Goal: Information Seeking & Learning: Learn about a topic

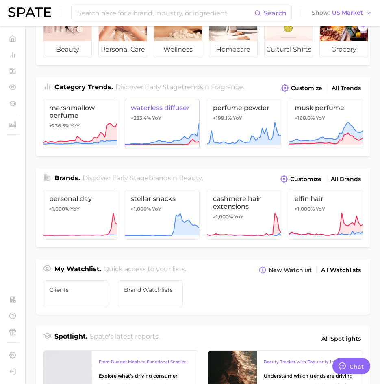
scroll to position [162, 0]
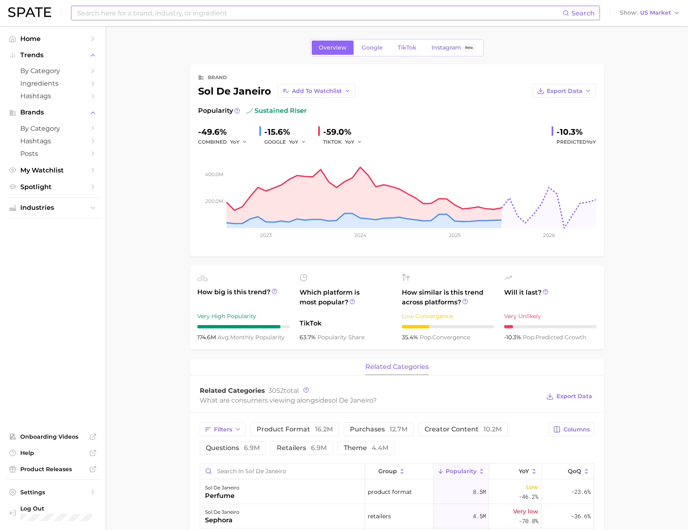
click at [154, 17] on input at bounding box center [319, 13] width 486 height 14
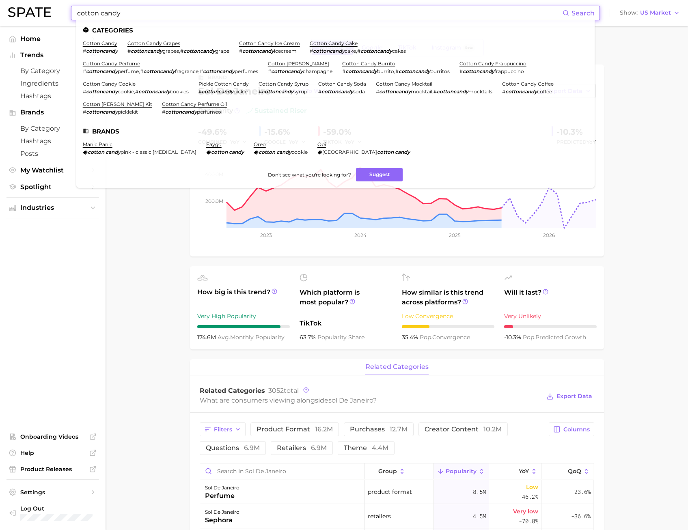
drag, startPoint x: 140, startPoint y: 15, endPoint x: 3, endPoint y: 25, distance: 137.6
click at [52, 16] on div "cotton candy Search Categories cotton candy # cottoncandy cotton candy grapes #…" at bounding box center [344, 13] width 672 height 26
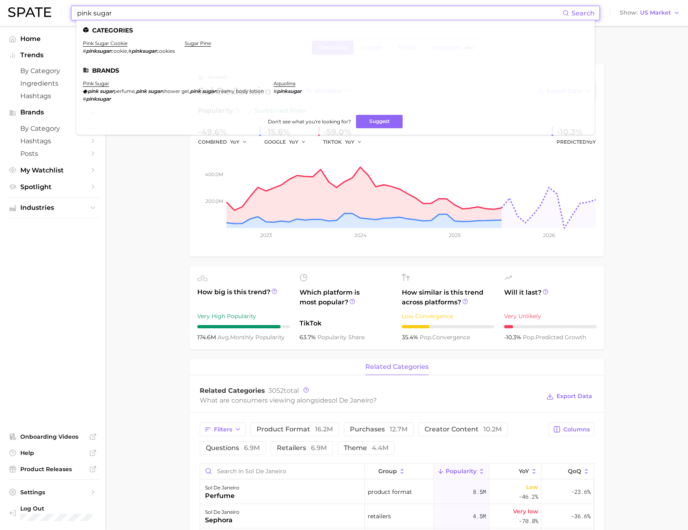
type input "pink sugar"
click at [110, 81] on li "pink sugar pink sugar perfume , pink sugar shower gel , pink sugar creamy body …" at bounding box center [173, 91] width 181 height 22
click at [104, 84] on link "pink sugar" at bounding box center [96, 83] width 26 height 6
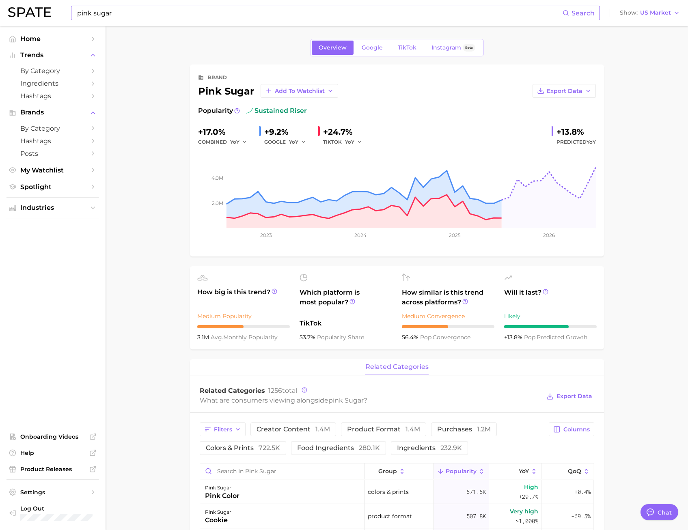
scroll to position [244, 0]
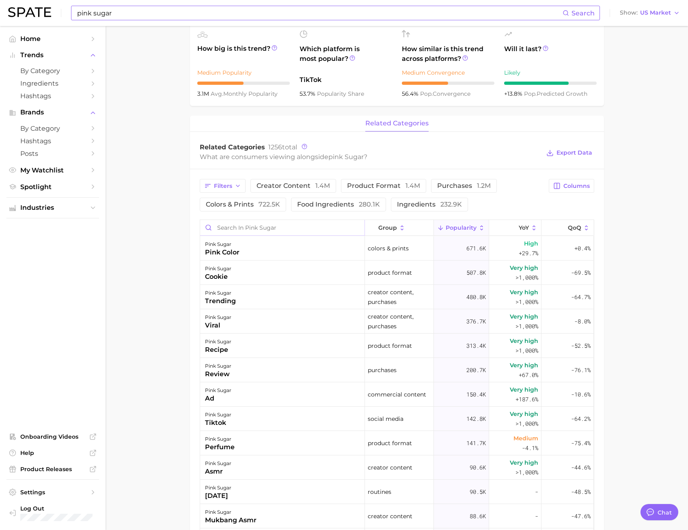
click at [236, 228] on input "Search in pink sugar" at bounding box center [282, 227] width 164 height 15
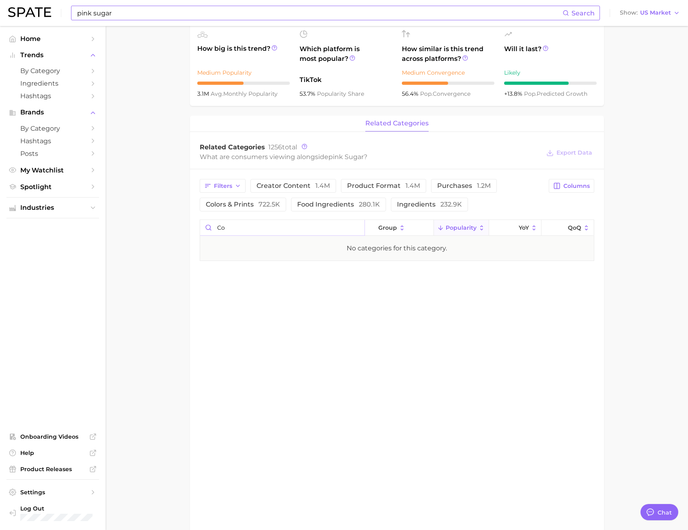
type input "c"
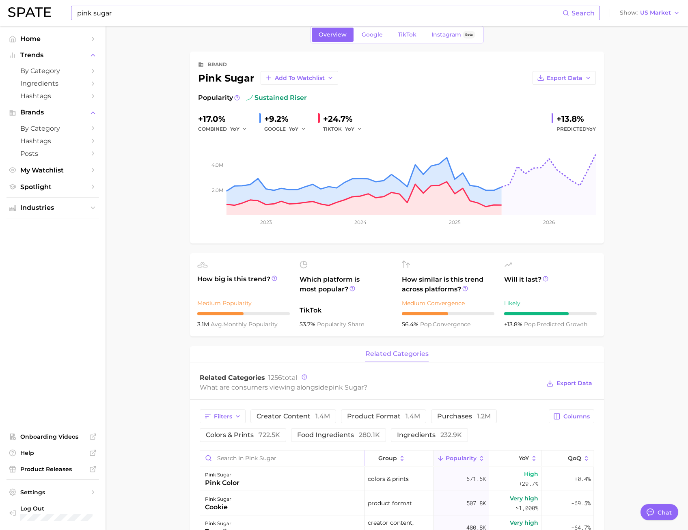
scroll to position [0, 0]
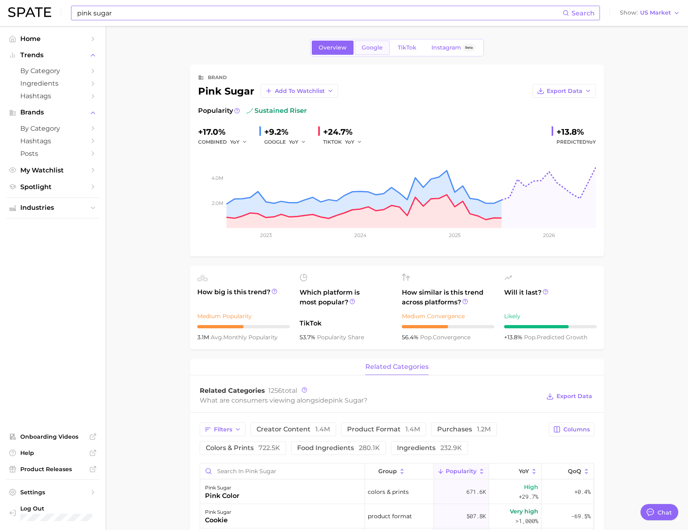
click at [373, 48] on span "Google" at bounding box center [372, 47] width 21 height 7
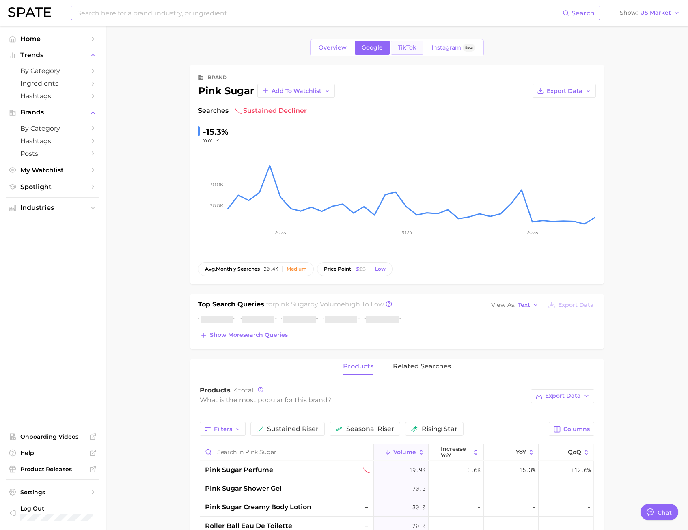
click at [418, 42] on link "TikTok" at bounding box center [407, 48] width 32 height 14
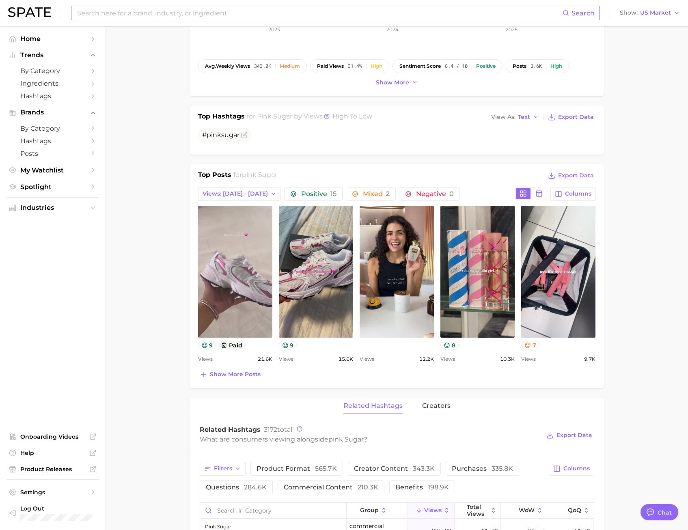
scroll to position [244, 0]
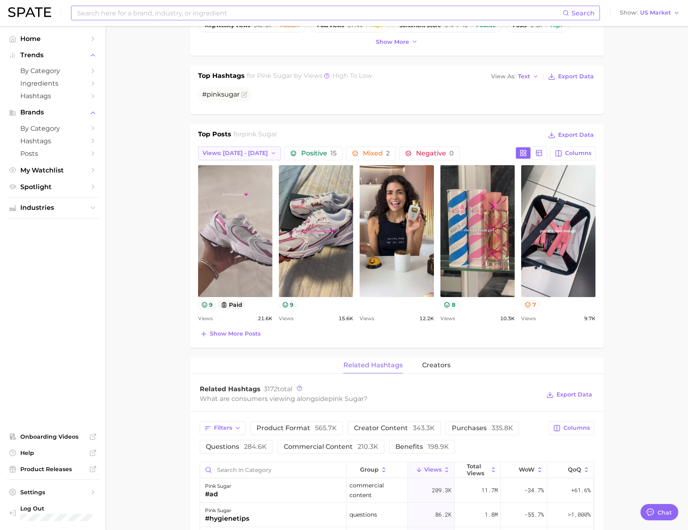
click at [226, 151] on span "Views: [DATE] - [DATE]" at bounding box center [235, 153] width 65 height 7
click at [227, 201] on button "Total Views" at bounding box center [242, 197] width 89 height 15
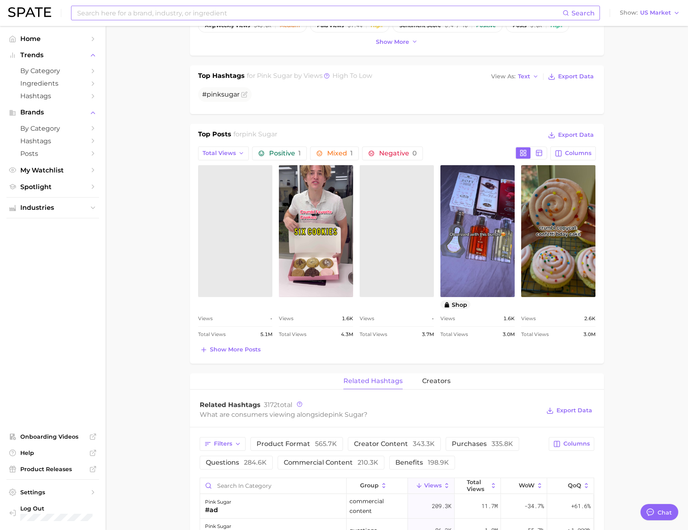
scroll to position [0, 0]
click at [216, 348] on span "Show more posts" at bounding box center [235, 349] width 51 height 7
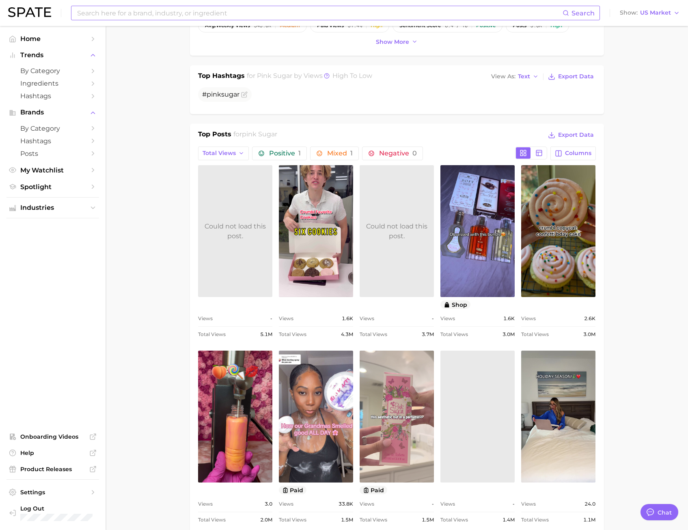
click at [402, 405] on link "view post on TikTok" at bounding box center [397, 417] width 74 height 132
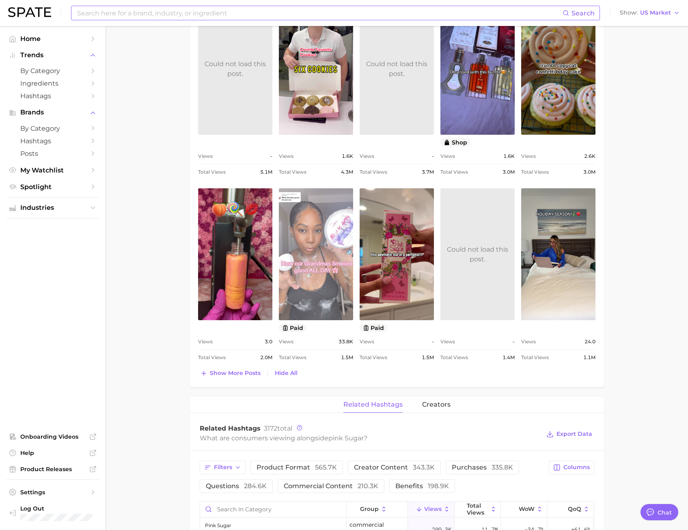
scroll to position [203, 0]
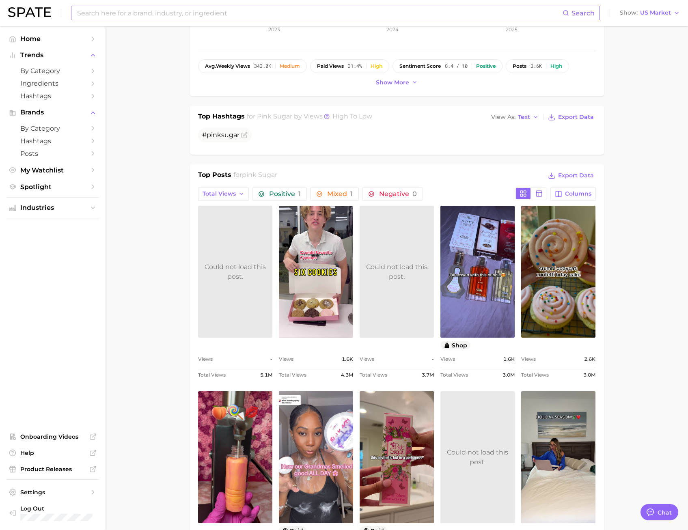
click at [250, 278] on div "Could not load this post." at bounding box center [235, 271] width 74 height 19
click at [415, 314] on link at bounding box center [397, 272] width 74 height 132
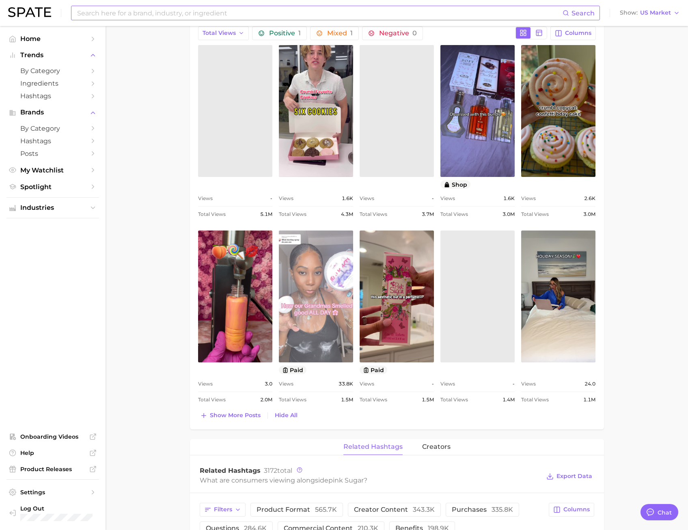
scroll to position [365, 0]
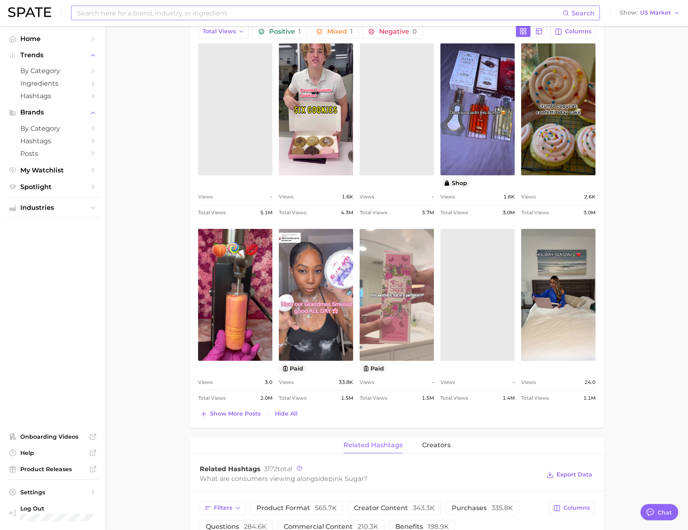
click at [395, 311] on link "view post on TikTok" at bounding box center [397, 295] width 74 height 132
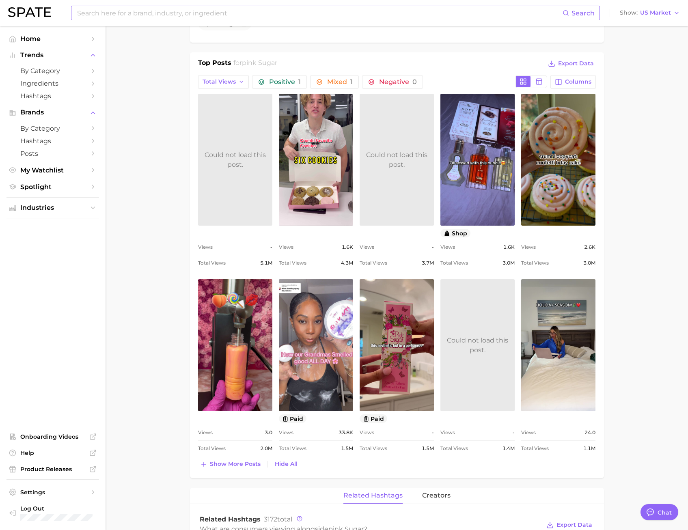
scroll to position [203, 0]
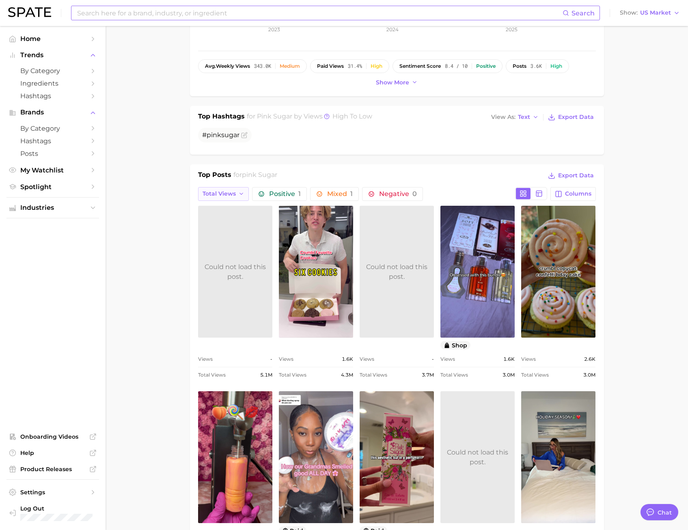
click at [217, 195] on span "Total Views" at bounding box center [219, 193] width 33 height 7
click at [224, 220] on span "Views: [DATE] - [DATE]" at bounding box center [234, 223] width 65 height 7
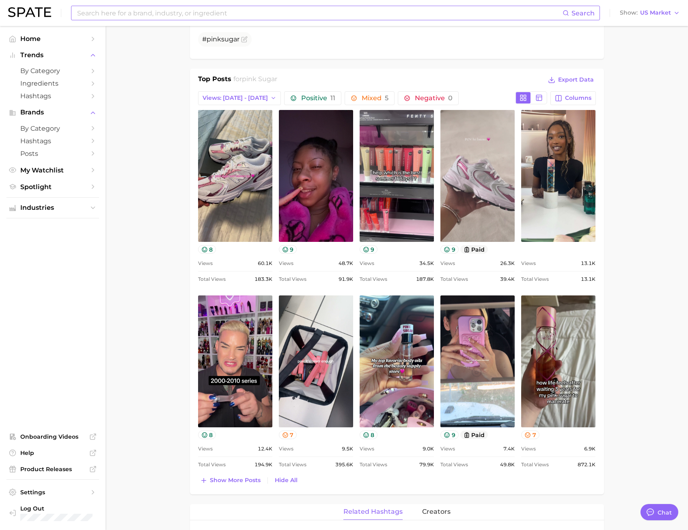
scroll to position [284, 0]
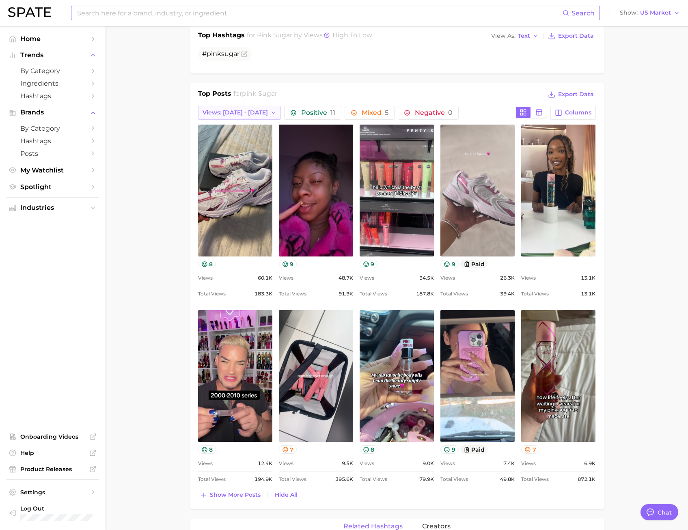
click at [225, 112] on span "Views: [DATE] - [DATE]" at bounding box center [235, 112] width 65 height 7
click at [237, 131] on span "Views: [DATE] - [DATE]" at bounding box center [234, 127] width 65 height 7
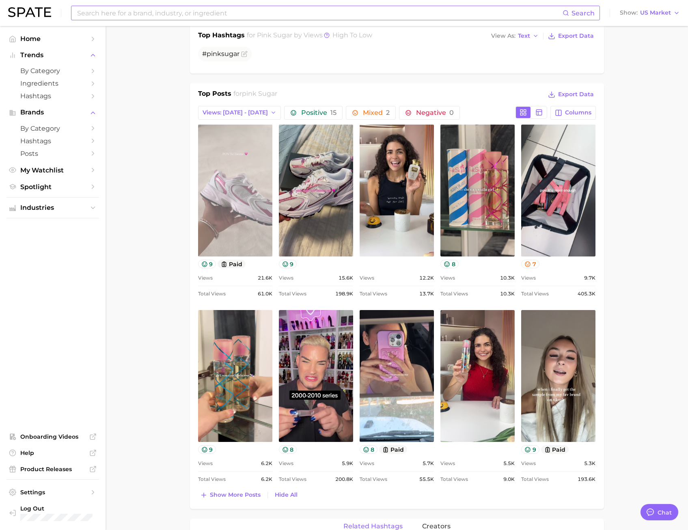
scroll to position [0, 0]
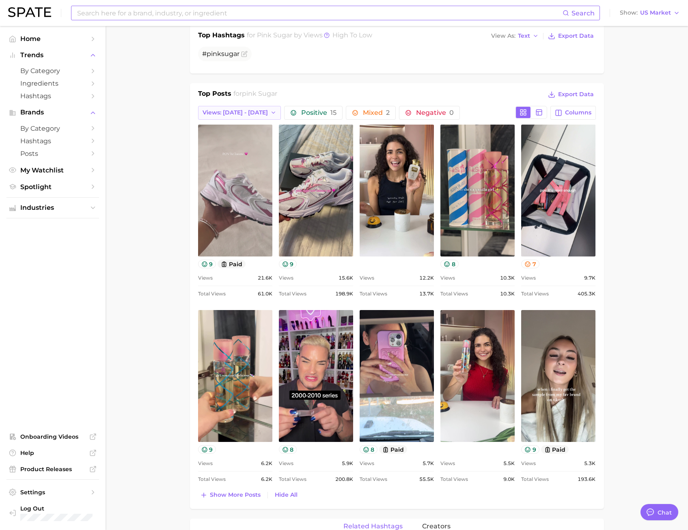
click at [255, 107] on button "Views: [DATE] - [DATE]" at bounding box center [239, 113] width 83 height 14
click at [254, 143] on button "Views: [DATE] - [DATE]" at bounding box center [242, 142] width 89 height 15
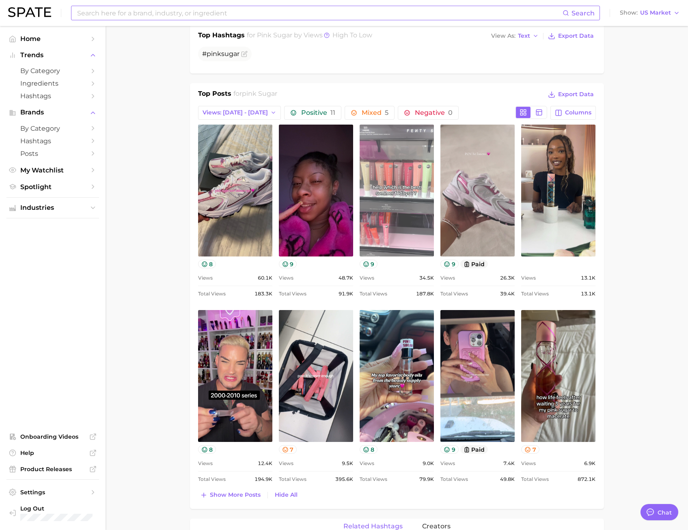
click at [401, 214] on link "view post on TikTok" at bounding box center [397, 191] width 74 height 132
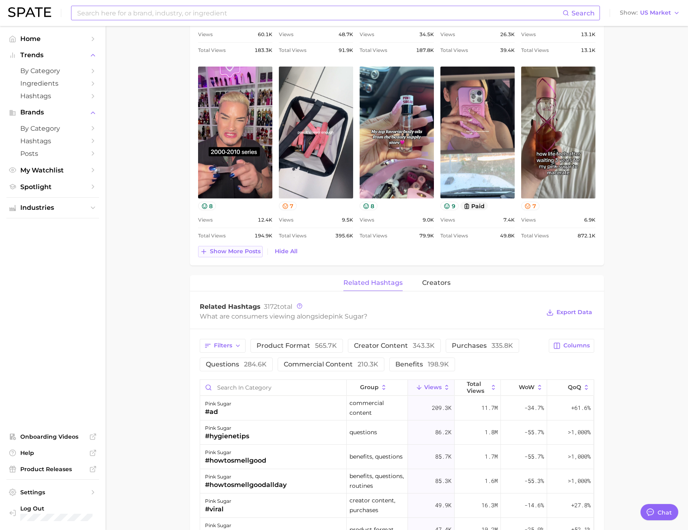
click at [249, 256] on button "Show more posts" at bounding box center [230, 251] width 65 height 11
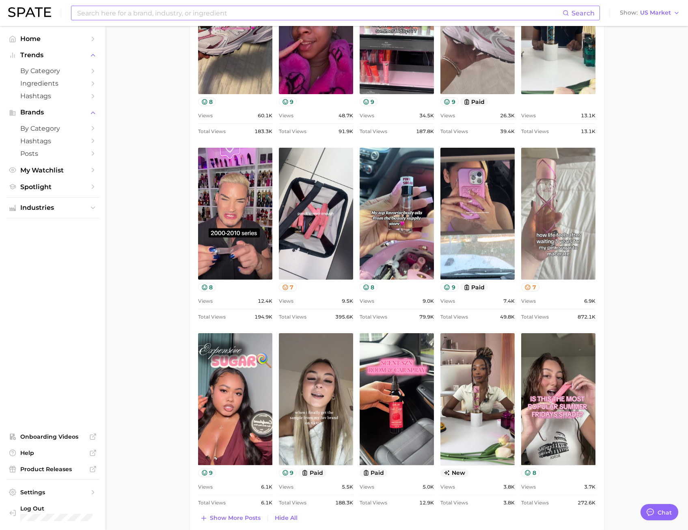
click at [554, 220] on link "view post on TikTok" at bounding box center [558, 214] width 74 height 132
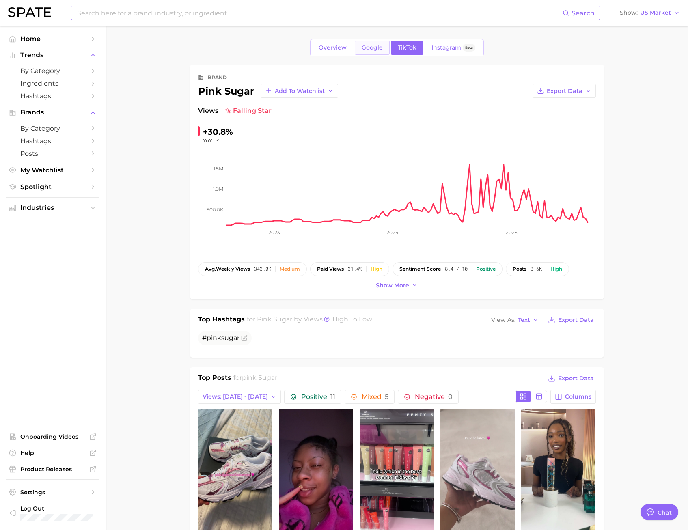
click at [383, 45] on link "Google" at bounding box center [372, 48] width 35 height 14
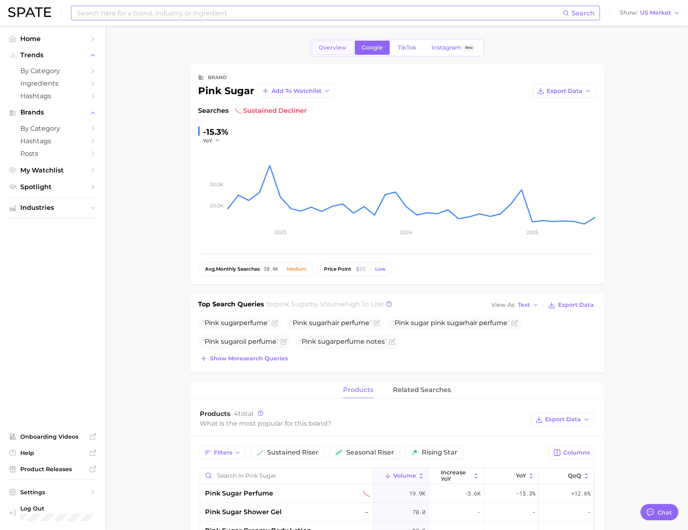
click at [335, 48] on span "Overview" at bounding box center [333, 47] width 28 height 7
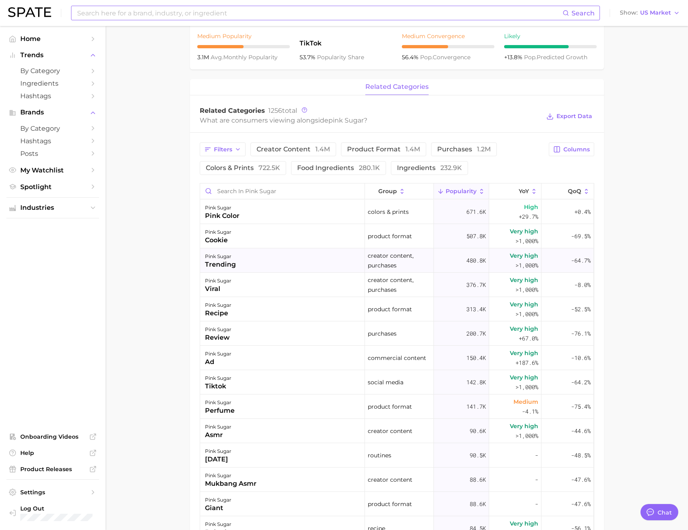
scroll to position [514, 0]
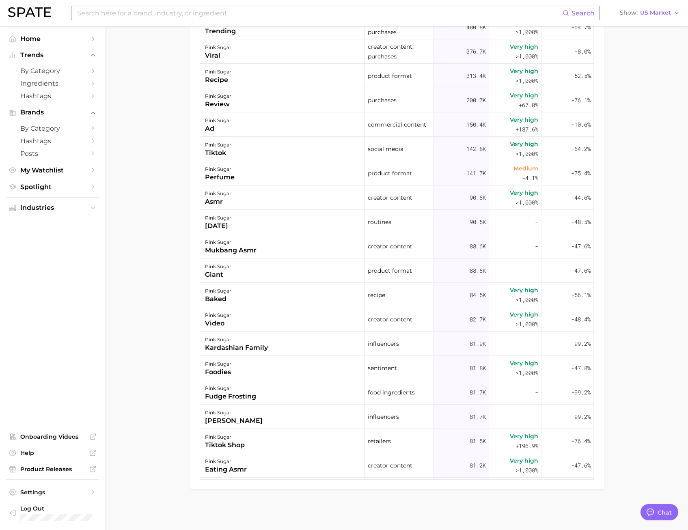
click at [76, 13] on input at bounding box center [319, 13] width 486 height 14
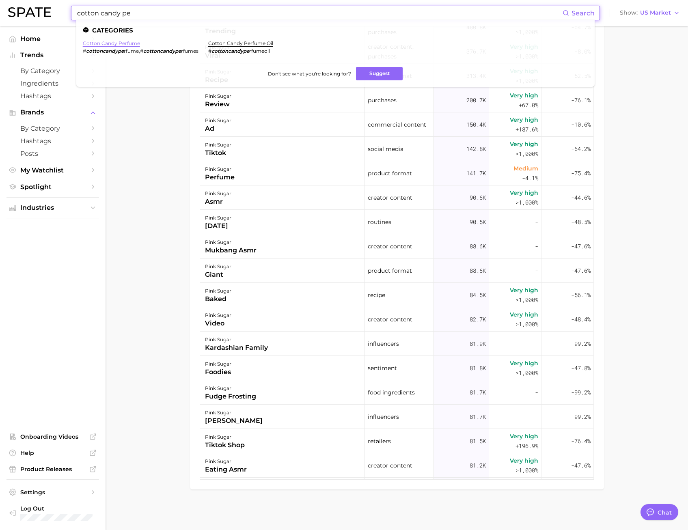
type input "cotton candy pe"
click at [106, 45] on link "cotton candy perfume" at bounding box center [111, 43] width 57 height 6
